Goal: Check status: Check status

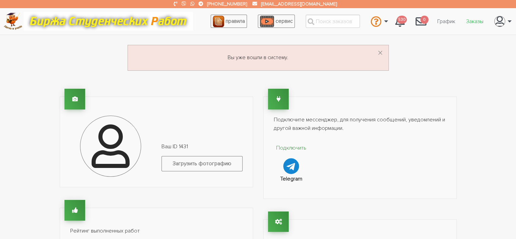
click at [479, 23] on link "Заказы" at bounding box center [475, 21] width 28 height 13
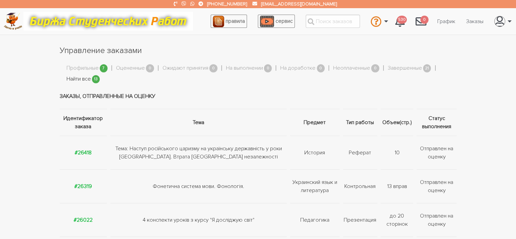
click at [88, 79] on link "Найти все" at bounding box center [79, 79] width 24 height 9
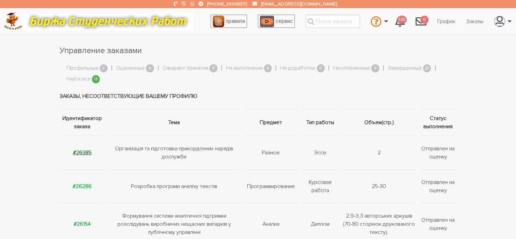
click at [83, 152] on strong "#26385" at bounding box center [82, 152] width 19 height 7
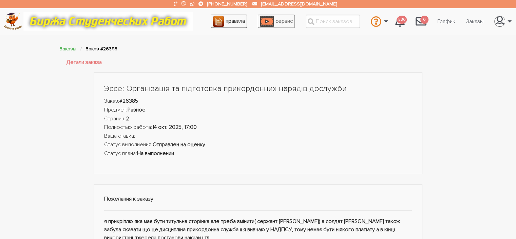
click at [236, 20] on span "правила" at bounding box center [235, 21] width 19 height 7
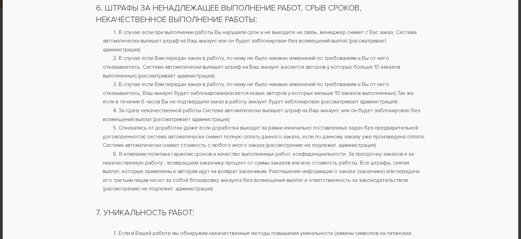
scroll to position [638, 0]
